Goal: Use online tool/utility: Utilize a website feature to perform a specific function

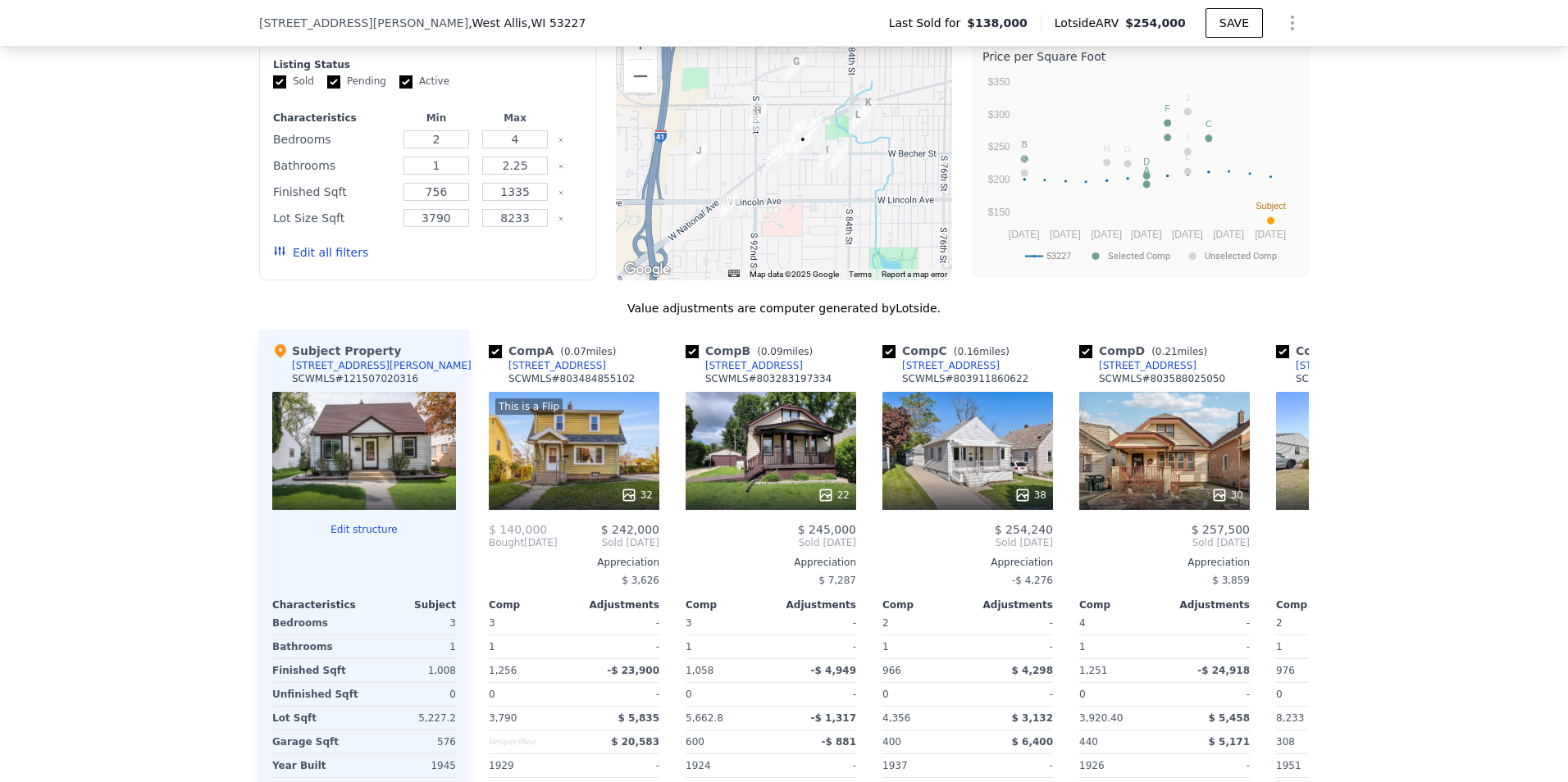
scroll to position [1715, 0]
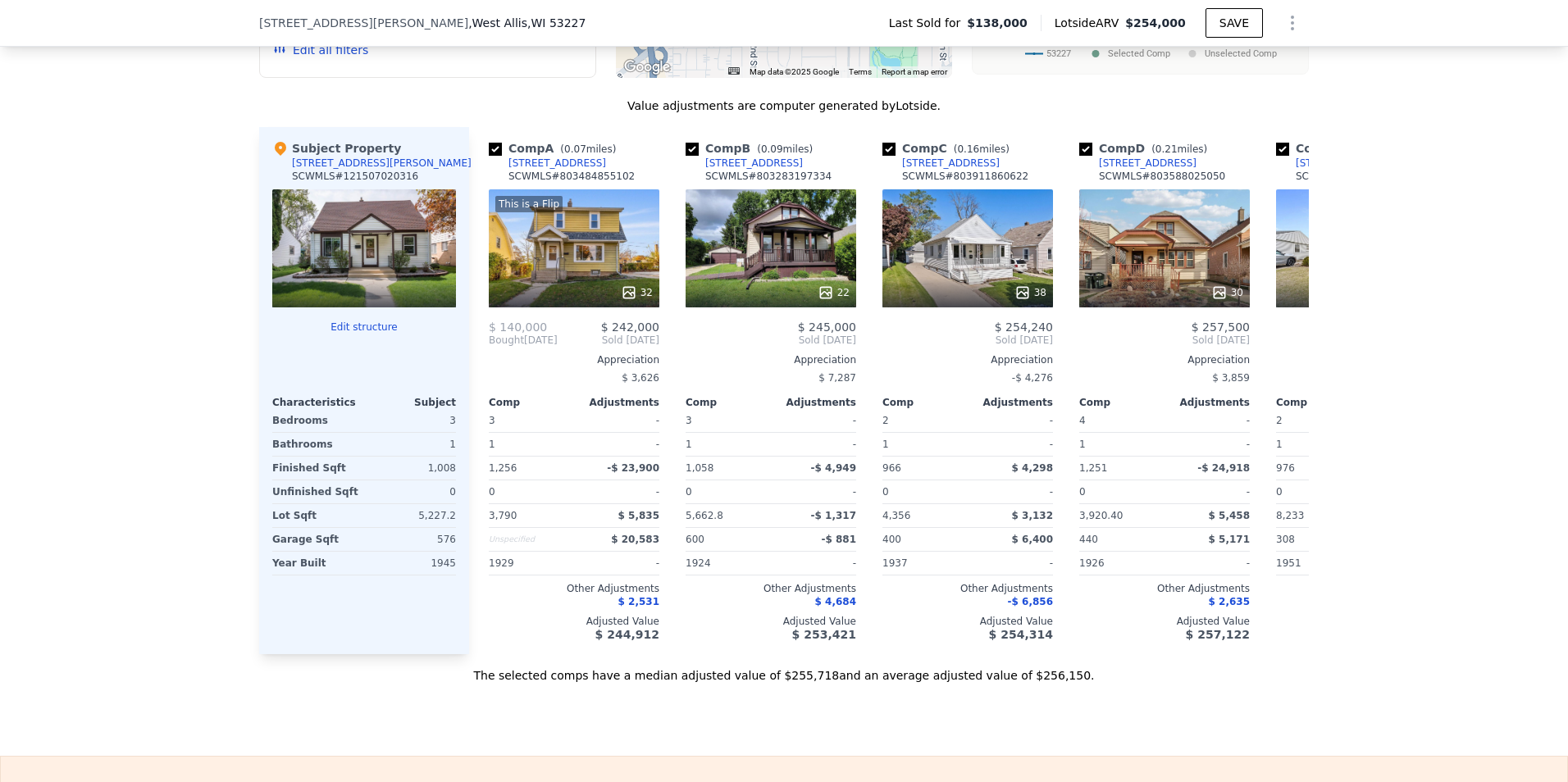
click at [332, 266] on div at bounding box center [364, 249] width 184 height 118
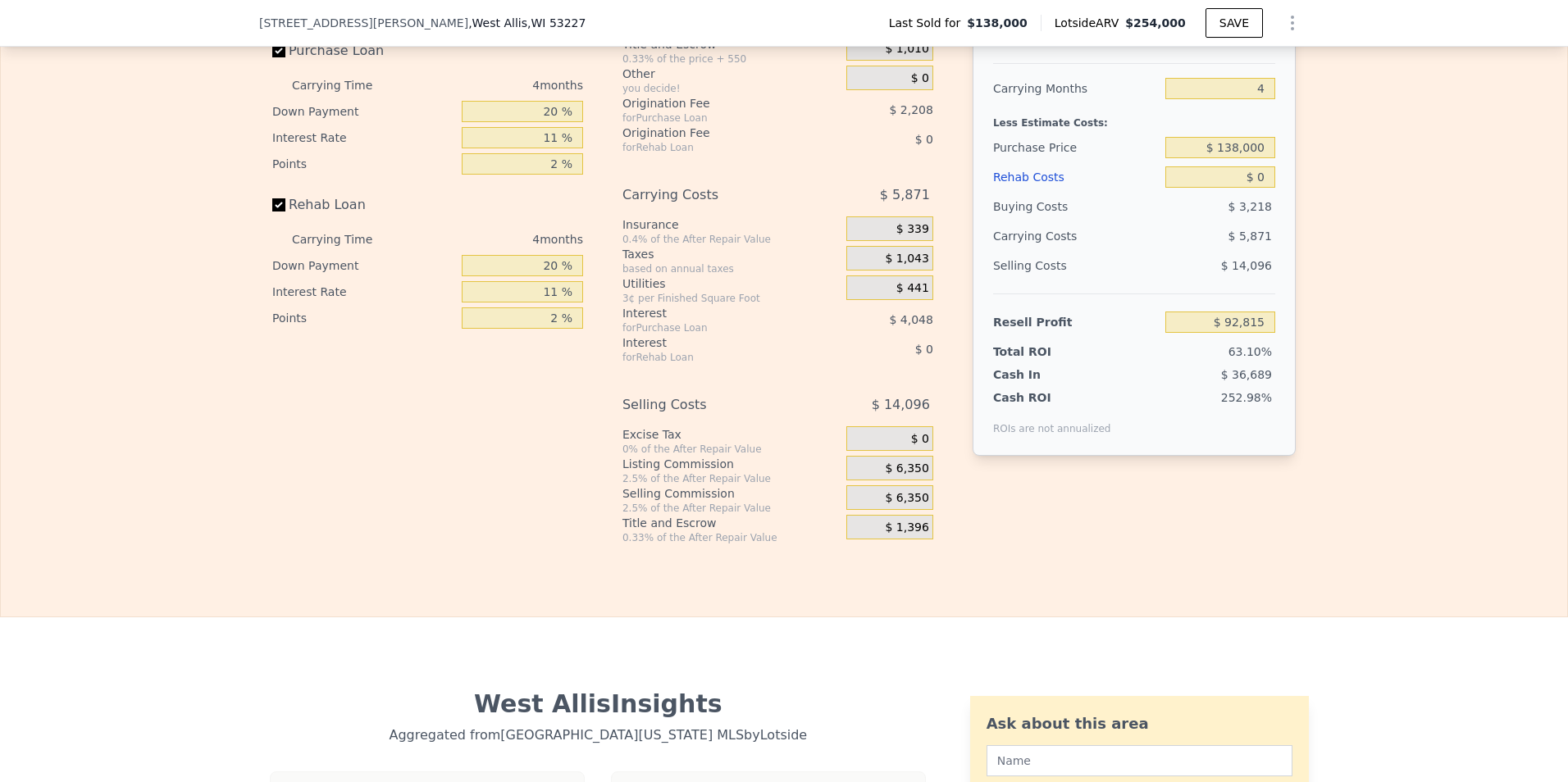
scroll to position [2453, 0]
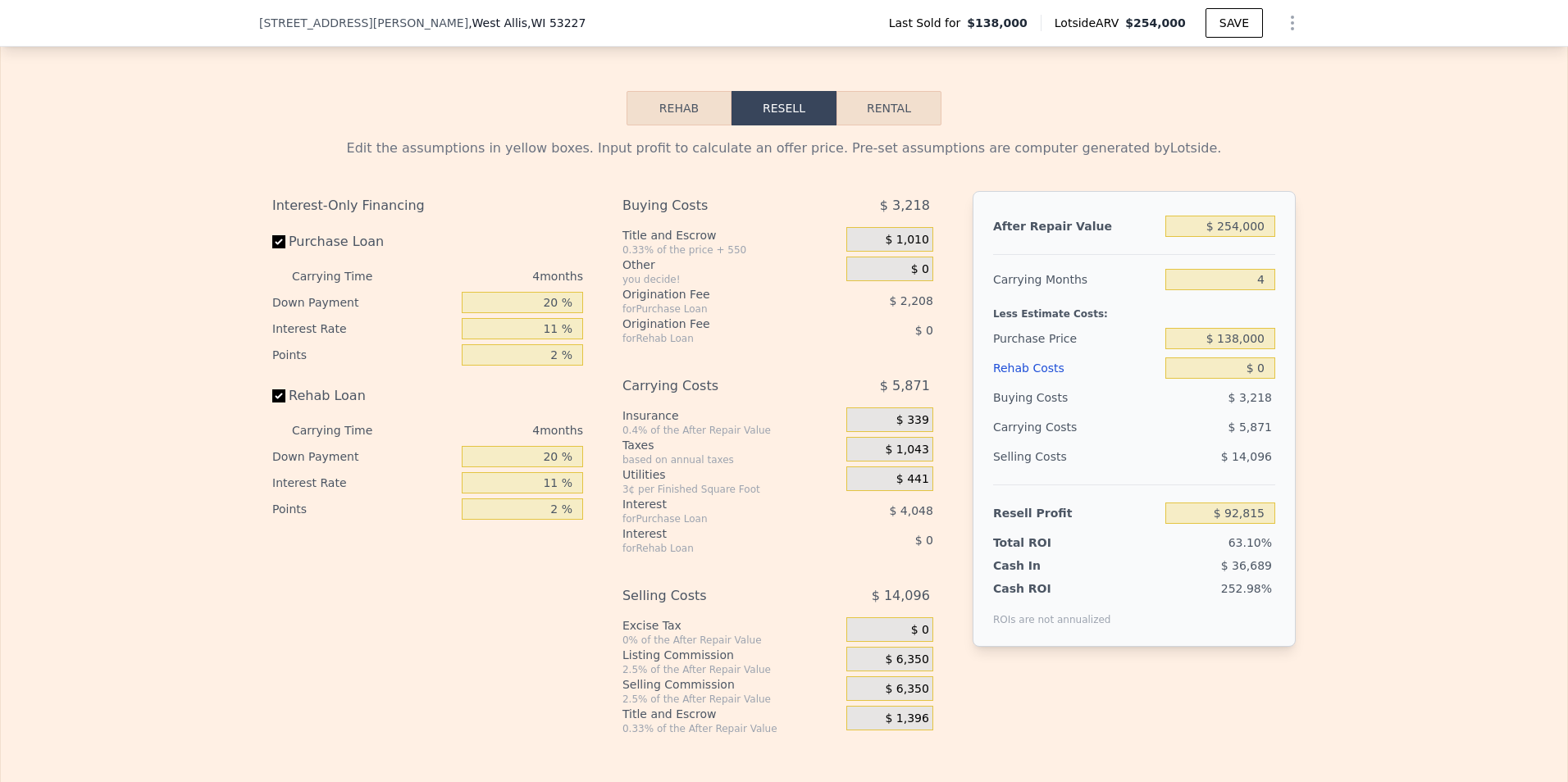
click at [876, 156] on div "Edit the assumptions in yellow boxes. Input profit to calculate an offer price.…" at bounding box center [783, 429] width 1050 height 610
click at [876, 125] on button "Rental" at bounding box center [889, 108] width 105 height 35
select select "30"
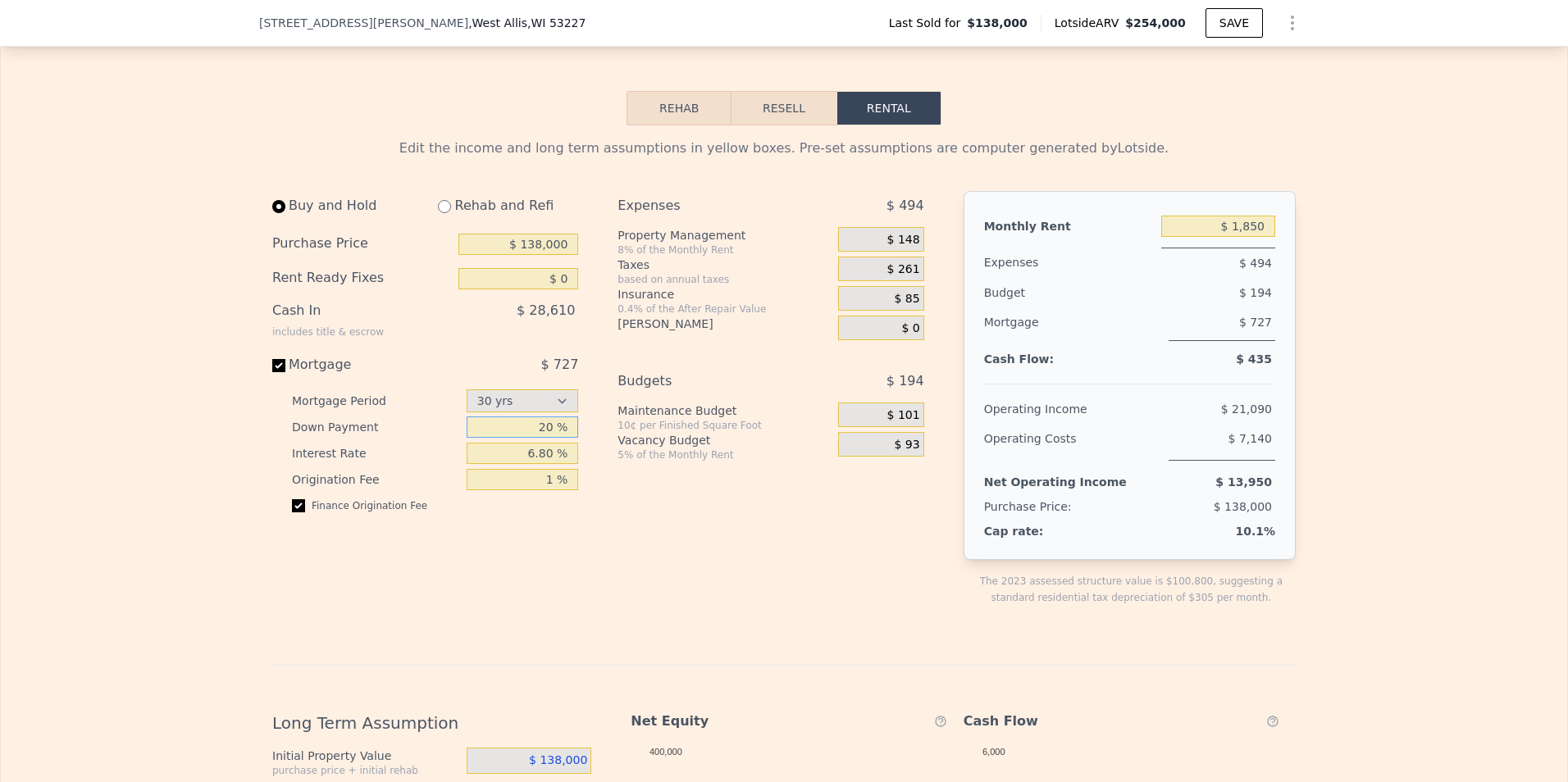
click at [503, 438] on input "20 %" at bounding box center [523, 427] width 112 height 21
click at [507, 464] on input "6.80 %" at bounding box center [523, 453] width 112 height 21
type input "3.00 %"
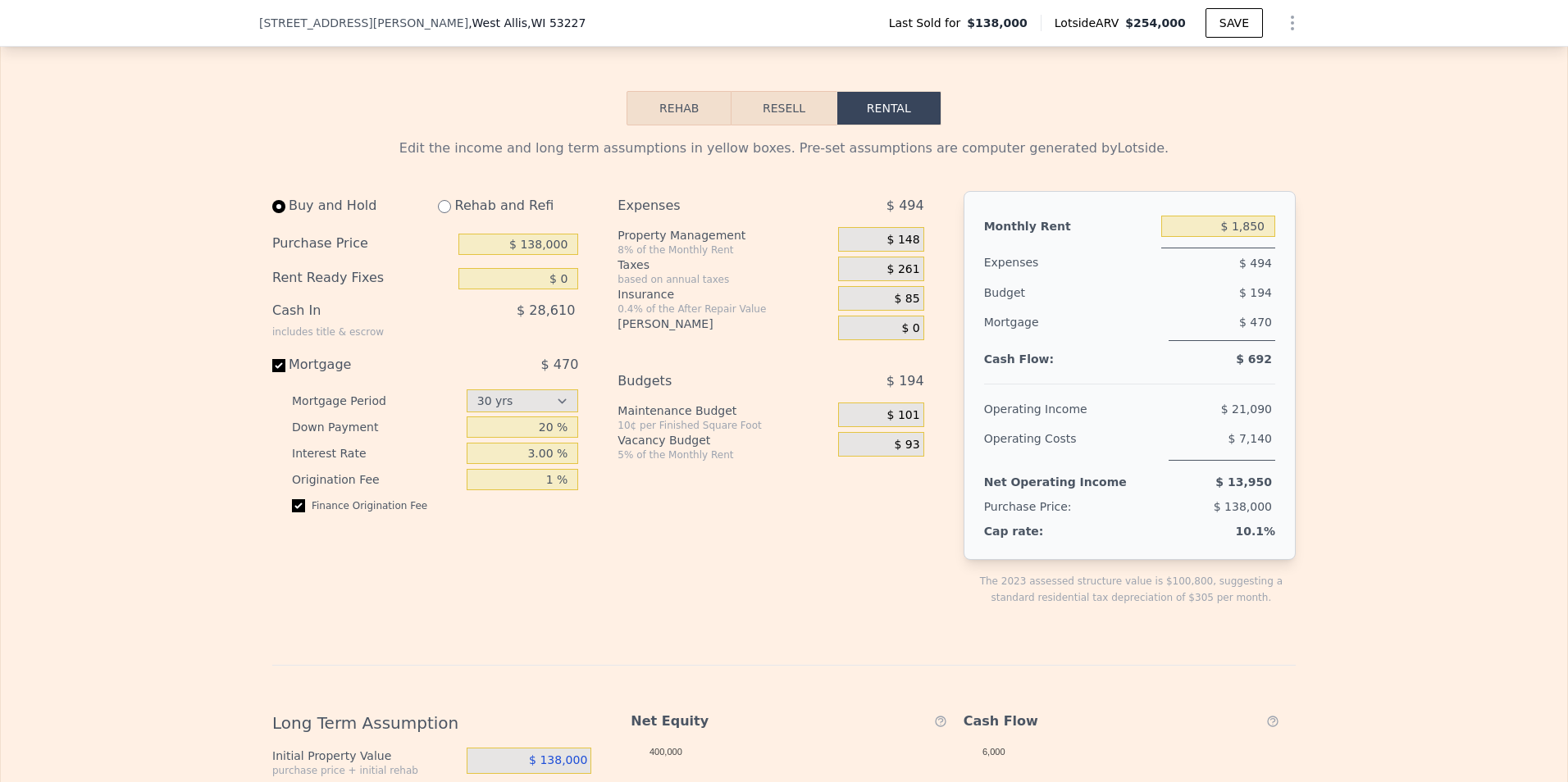
click at [452, 615] on div "Buy and Hold Rehab and Refi Purchase Price $ 138,000 Rent Ready Fixes $ 0 Cash …" at bounding box center [431, 412] width 319 height 441
click at [685, 125] on button "Rehab" at bounding box center [679, 108] width 105 height 35
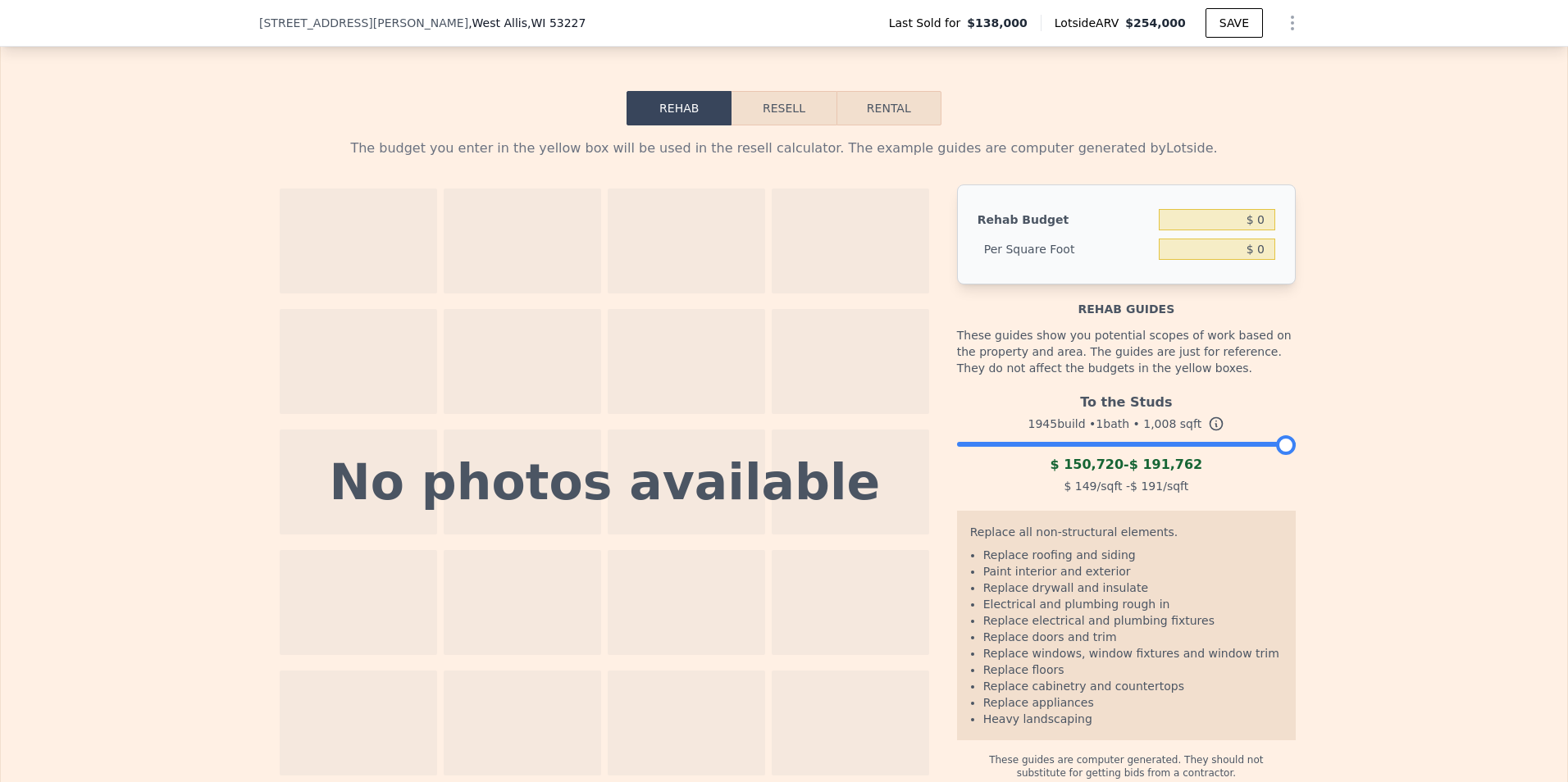
click at [775, 125] on button "Resell" at bounding box center [783, 108] width 104 height 35
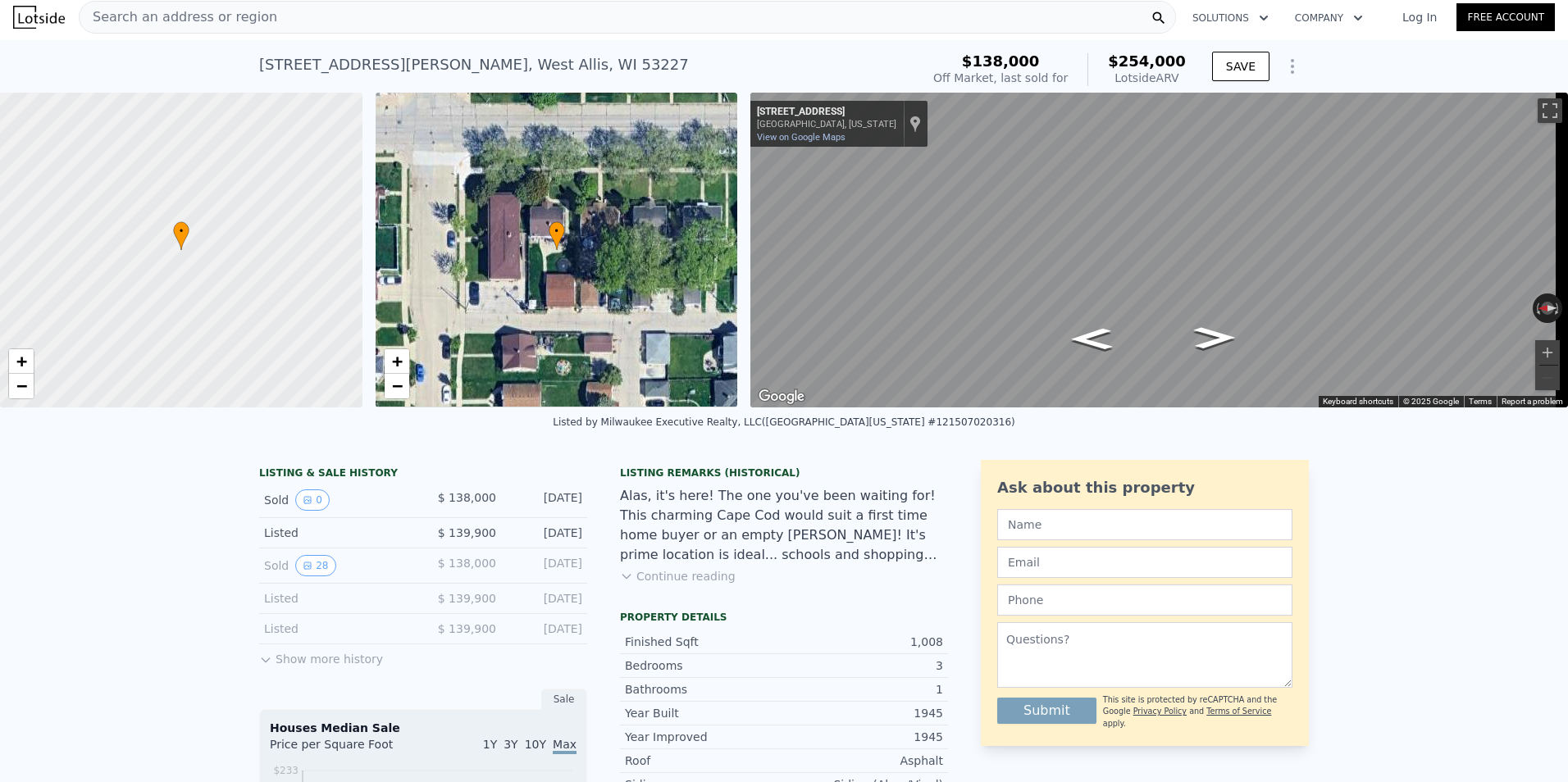
scroll to position [0, 0]
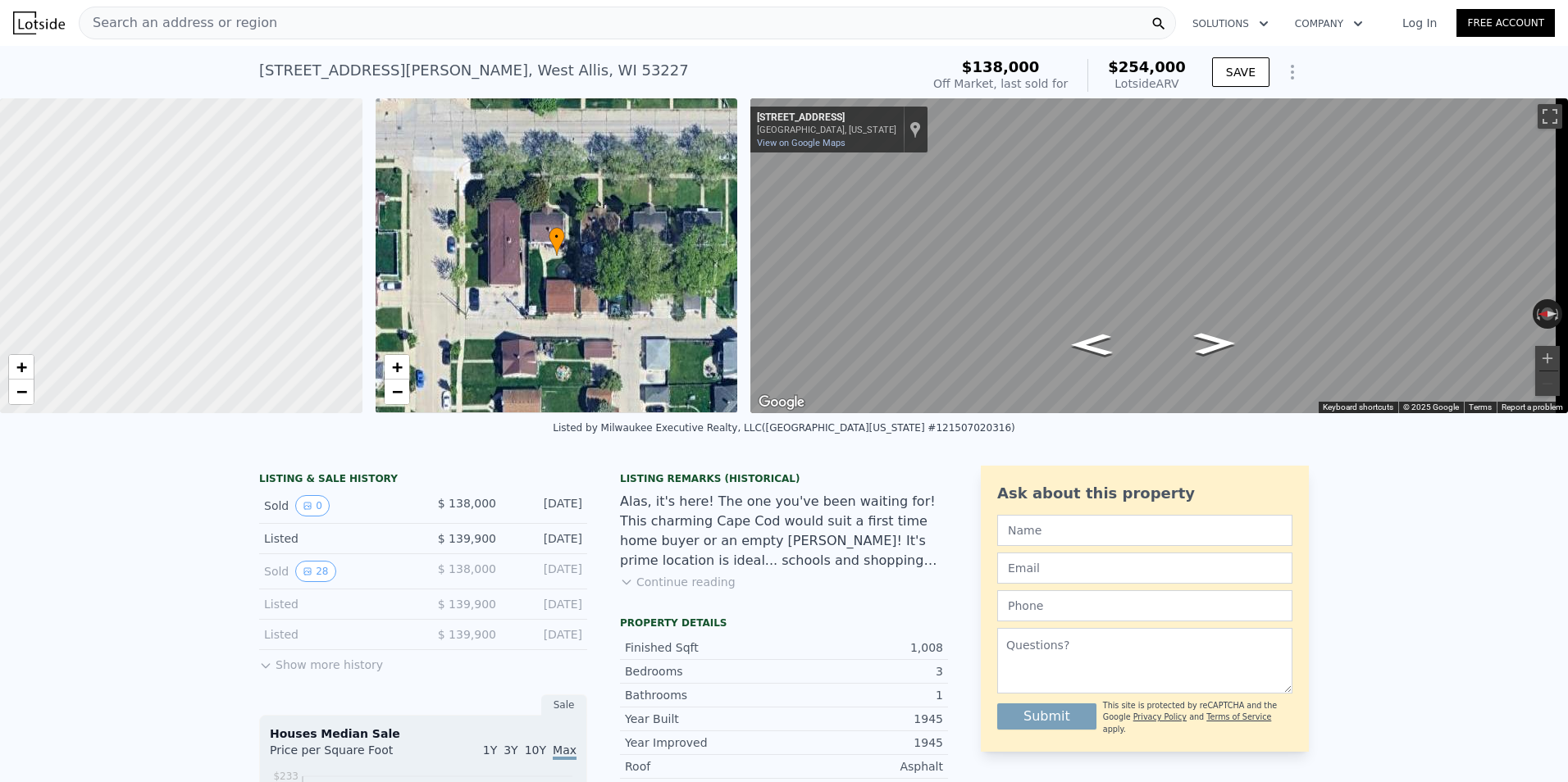
click at [835, 252] on div "• + − • + − ← Move left → Move right ↑ Move up ↓ Move down + Zoom in - Zoom out…" at bounding box center [784, 255] width 1568 height 314
drag, startPoint x: 738, startPoint y: 245, endPoint x: 538, endPoint y: 254, distance: 200.2
click at [538, 254] on div "• + − • + − ← Move left → Move right ↑ Move up ↓ Move down + Zoom in - Zoom out…" at bounding box center [784, 255] width 1568 height 314
click at [680, 407] on div "• + − • + − ← Move left → Move right ↑ Move up ↓ Move down + Zoom in - Zoom out…" at bounding box center [784, 255] width 1568 height 314
click at [1103, 304] on div "Map" at bounding box center [1159, 255] width 818 height 314
